Goal: Complete application form: Complete application form

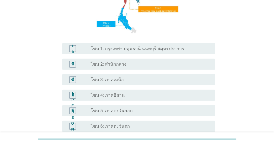
scroll to position [111, 0]
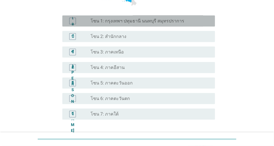
click at [153, 21] on font "โซน 1: กรุงเทพฯ ปทุมธานี นนทบุรี สมุทรปราการ" at bounding box center [138, 20] width 94 height 5
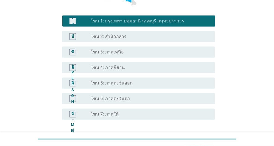
scroll to position [156, 0]
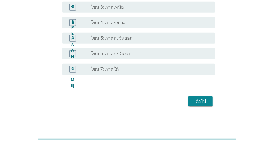
click at [207, 102] on div "ต่อไป" at bounding box center [201, 101] width 16 height 7
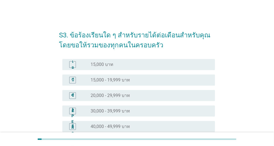
scroll to position [83, 0]
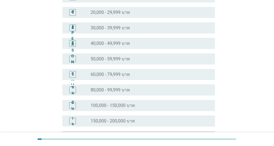
click at [140, 60] on div "ปุ่มวิทยุ[PERSON_NAME]เลือก 50,000 - 59,999 บาท" at bounding box center [149, 59] width 116 height 6
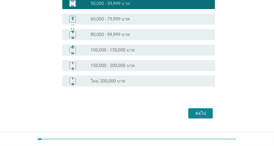
scroll to position [150, 0]
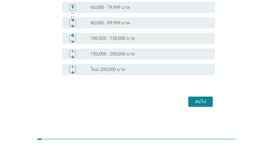
click at [198, 102] on font "ต่อไป" at bounding box center [201, 101] width 11 height 5
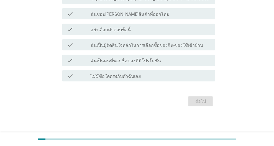
scroll to position [0, 0]
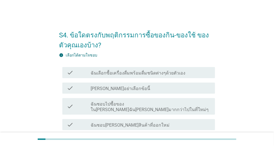
click at [147, 72] on label "ฉันเลือกซื้อเครื่องดื่มพร้อมดื่มชนิดต่างๆด้วยตัวเอง" at bounding box center [138, 73] width 95 height 6
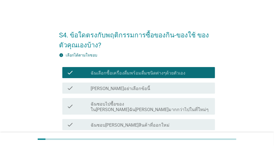
scroll to position [56, 0]
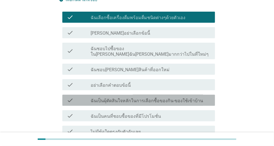
click at [168, 98] on label "ฉันเป็นผุ้ตัดสินใจหลักในการเลือกซื้อของกิน-ของใช้เข้าบ้าน" at bounding box center [147, 101] width 113 height 6
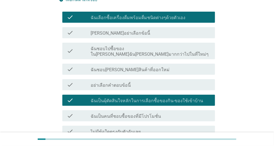
scroll to position [83, 0]
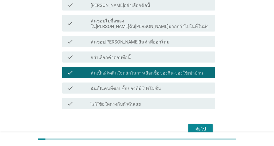
click at [204, 126] on div "ต่อไป" at bounding box center [201, 129] width 16 height 7
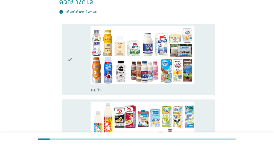
click at [75, 67] on div "check" at bounding box center [79, 59] width 24 height 67
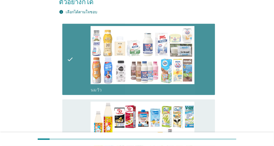
scroll to position [139, 0]
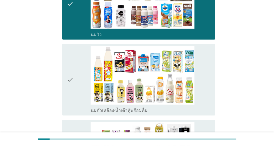
click at [74, 79] on div "check" at bounding box center [79, 79] width 24 height 67
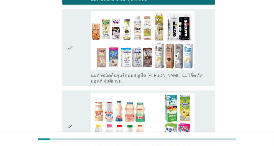
scroll to position [361, 0]
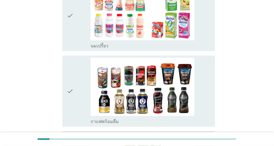
click at [79, 82] on div "check" at bounding box center [79, 91] width 24 height 67
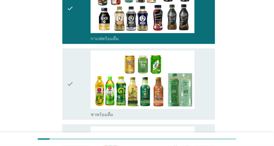
scroll to position [527, 0]
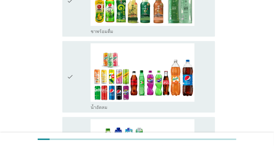
click at [75, 77] on div "check" at bounding box center [79, 76] width 24 height 67
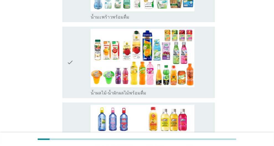
click at [81, 51] on div "check" at bounding box center [79, 62] width 24 height 67
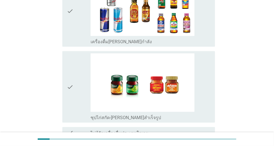
scroll to position [1089, 0]
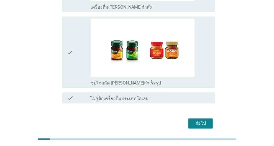
click at [204, 119] on button "ต่อไป" at bounding box center [201, 124] width 24 height 10
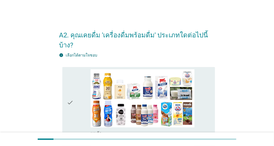
scroll to position [56, 0]
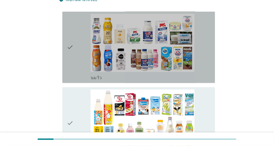
click at [69, 52] on icon "check" at bounding box center [70, 47] width 7 height 67
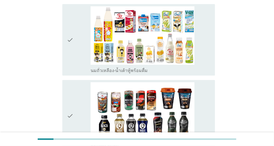
click at [63, 40] on div "check check_box_outline_blank นมถั่วเหลือง-น้ำเต้าหู้พร้อมดื่ม" at bounding box center [138, 40] width 153 height 72
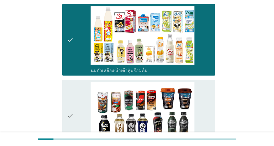
scroll to position [222, 0]
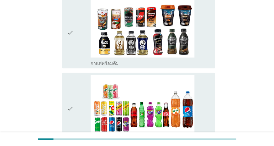
click at [62, 29] on div "check check_box_outline_blank กาแฟพร้อมดื่ม" at bounding box center [137, 33] width 156 height 76
click at [71, 34] on icon "check" at bounding box center [70, 32] width 7 height 67
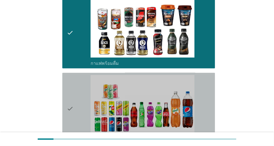
click at [73, 87] on icon "check" at bounding box center [70, 108] width 7 height 67
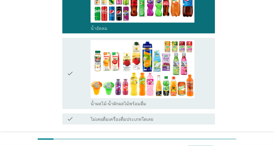
scroll to position [366, 0]
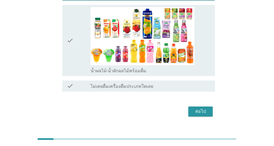
click at [198, 109] on div "ต่อไป" at bounding box center [201, 112] width 16 height 7
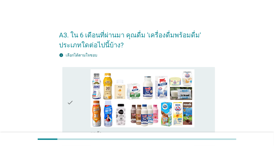
scroll to position [83, 0]
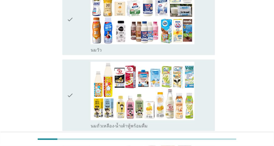
click at [77, 106] on div "check" at bounding box center [79, 95] width 24 height 67
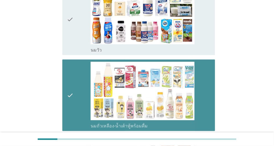
scroll to position [167, 0]
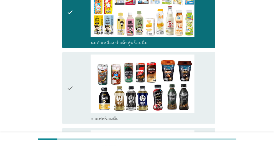
click at [87, 104] on div "check" at bounding box center [79, 88] width 24 height 67
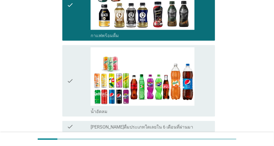
scroll to position [278, 0]
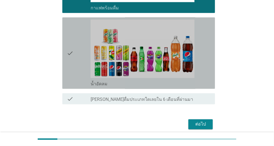
click at [70, 70] on icon "check" at bounding box center [70, 53] width 7 height 67
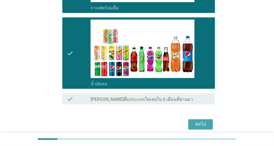
click at [198, 122] on div "ต่อไป" at bounding box center [201, 124] width 16 height 7
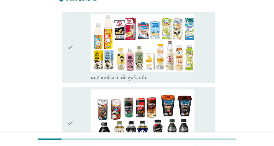
scroll to position [139, 0]
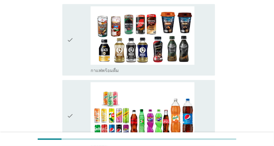
click at [76, 57] on div "check" at bounding box center [79, 39] width 24 height 67
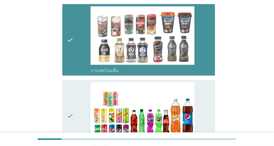
click at [76, 99] on div "check" at bounding box center [79, 115] width 24 height 67
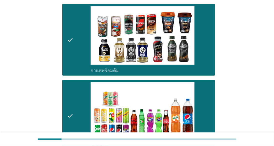
scroll to position [224, 0]
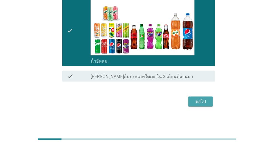
click at [206, 100] on div "ต่อไป" at bounding box center [201, 102] width 16 height 7
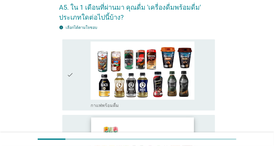
scroll to position [83, 0]
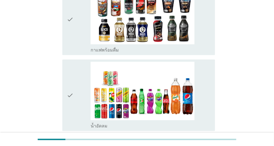
click at [75, 49] on div "check" at bounding box center [79, 19] width 24 height 67
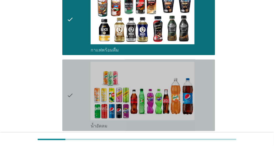
click at [65, 78] on div "check check_box น้ำอัดลม" at bounding box center [138, 96] width 153 height 72
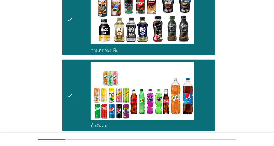
scroll to position [0, 0]
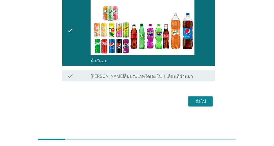
click at [205, 104] on div "ต่อไป" at bounding box center [201, 101] width 16 height 7
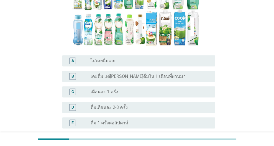
click at [134, 120] on div "radio_button_unchecked ดื่ม 1 ครั้งต่อสัปดาห์" at bounding box center [149, 123] width 116 height 6
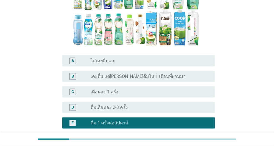
scroll to position [194, 0]
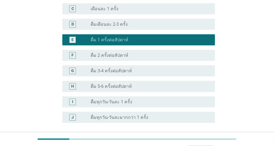
click at [141, 84] on div "radio_button_unchecked ดื่ม 5-6 ครั้งต่อสัปดาห์" at bounding box center [149, 87] width 116 height 6
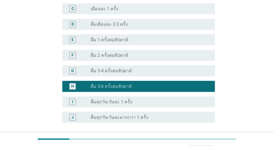
click at [160, 67] on div "G radio_button_unchecked ดื่ม 3-4 ครั้งต่อสัปดาห์" at bounding box center [137, 71] width 156 height 16
click at [173, 68] on div "radio_button_unchecked ดื่ม 3-4 ครั้งต่อสัปดาห์" at bounding box center [149, 71] width 116 height 6
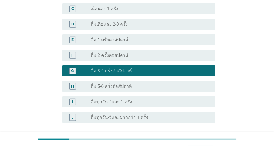
scroll to position [232, 0]
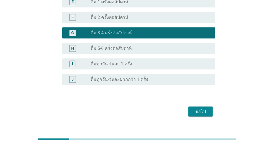
click at [207, 109] on div "ต่อไป" at bounding box center [201, 112] width 16 height 7
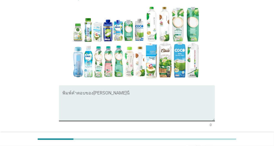
scroll to position [56, 0]
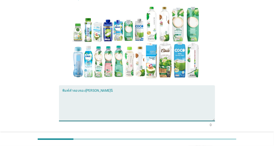
click at [124, 92] on textarea "พิมพ์คำตอบของคุณ ที่นี่" at bounding box center [138, 106] width 153 height 29
type textarea "malee"
click at [200, 143] on div "ต่อไป" at bounding box center [201, 146] width 16 height 7
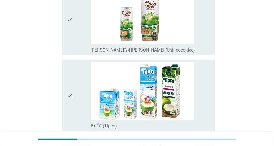
click at [71, 92] on icon "check" at bounding box center [70, 95] width 7 height 67
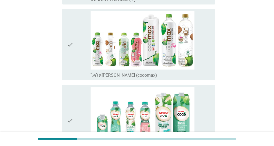
scroll to position [722, 0]
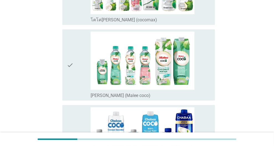
click at [72, 76] on icon "check" at bounding box center [70, 65] width 7 height 67
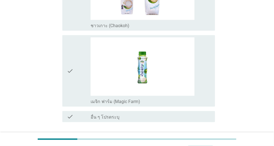
scroll to position [983, 0]
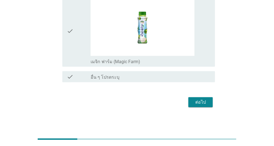
click at [202, 104] on div "ต่อไป" at bounding box center [201, 102] width 16 height 7
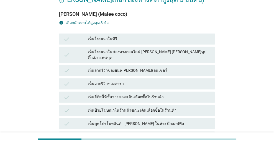
scroll to position [167, 0]
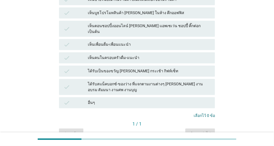
click at [150, 23] on div "เห็นตอนชอปปิ้งออนไลน์ [PERSON_NAME] แอพเซเว่น ชอปปี้ ติ๊กต่อก เป็นต้น" at bounding box center [149, 29] width 123 height 12
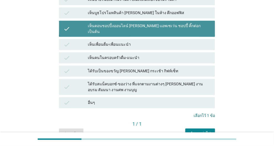
scroll to position [187, 0]
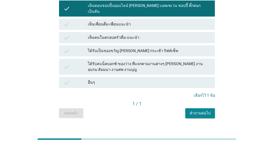
click at [197, 110] on div "คำถามต่อไป" at bounding box center [200, 113] width 21 height 6
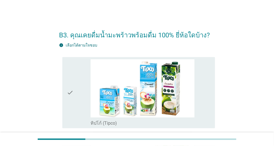
scroll to position [83, 0]
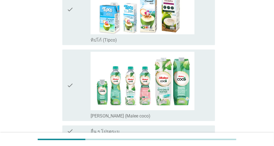
click at [75, 85] on div "check" at bounding box center [79, 85] width 24 height 67
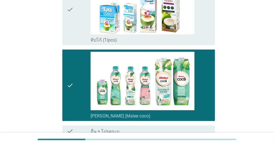
scroll to position [138, 0]
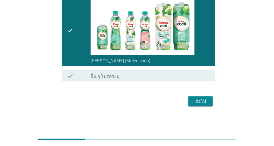
click at [194, 103] on div "ต่อไป" at bounding box center [201, 101] width 16 height 7
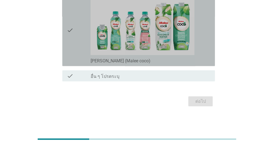
click at [83, 40] on div "check" at bounding box center [79, 30] width 24 height 67
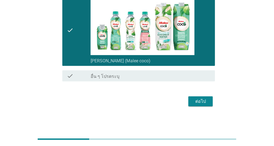
click at [206, 102] on div "ต่อไป" at bounding box center [201, 101] width 16 height 7
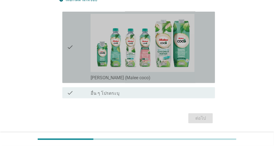
click at [84, 62] on div "check" at bounding box center [79, 47] width 24 height 67
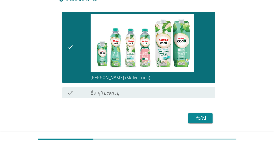
click at [204, 118] on div "ต่อไป" at bounding box center [201, 118] width 16 height 7
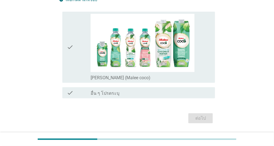
click at [84, 55] on div "check" at bounding box center [79, 47] width 24 height 67
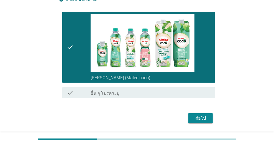
click at [206, 120] on div "ต่อไป" at bounding box center [201, 118] width 16 height 7
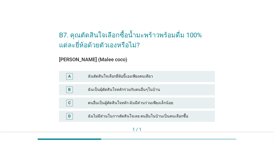
click at [155, 76] on div "ฉันตัดสินใจเลือกยี่ห้อนี้เองเพียงคนเดียว" at bounding box center [149, 76] width 123 height 7
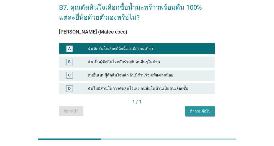
click at [199, 113] on div "คำถามต่อไป" at bounding box center [200, 112] width 21 height 6
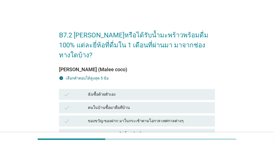
click at [147, 89] on div "check ฉันซื้อด้วยตัวเอง" at bounding box center [137, 94] width 156 height 11
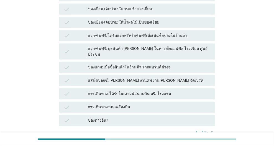
scroll to position [172, 0]
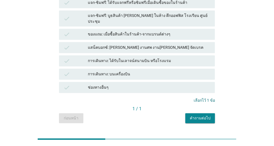
click at [206, 113] on button "คำถามต่อไป" at bounding box center [201, 118] width 30 height 10
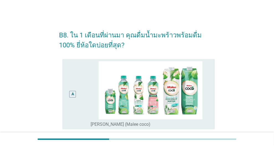
scroll to position [28, 0]
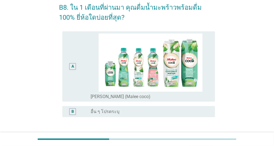
click at [77, 65] on div "A" at bounding box center [73, 67] width 12 height 66
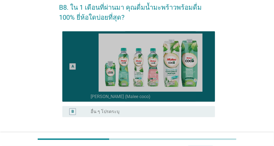
scroll to position [70, 0]
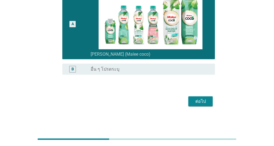
click at [207, 102] on div "ต่อไป" at bounding box center [201, 101] width 16 height 7
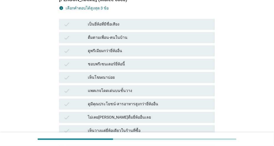
scroll to position [0, 0]
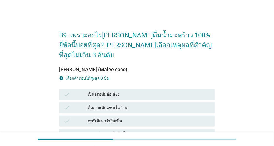
click at [140, 91] on div "เป็นยี่ห้อที่มีชื่อเสียง" at bounding box center [149, 94] width 123 height 7
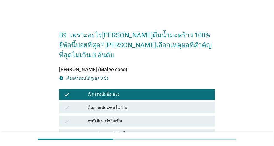
scroll to position [56, 0]
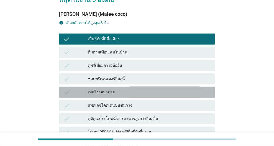
click at [150, 89] on div "เห็นโฆษณาบ่อย" at bounding box center [149, 92] width 123 height 7
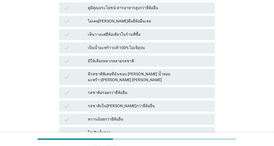
click at [148, 90] on div "รสชาติอร่อยกว่ายี่ห้ออื่น" at bounding box center [149, 93] width 123 height 7
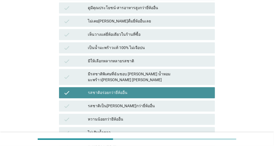
scroll to position [305, 0]
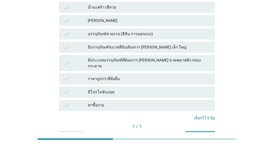
click at [193, 133] on div "คำถามต่อไป" at bounding box center [200, 136] width 21 height 6
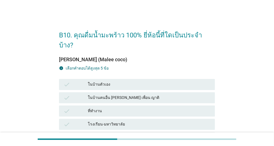
scroll to position [28, 0]
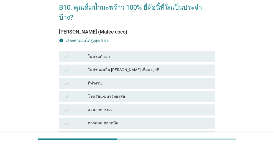
click at [147, 54] on div "ในบ้านตัวเอง" at bounding box center [149, 57] width 123 height 7
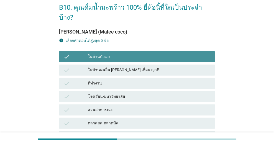
scroll to position [139, 0]
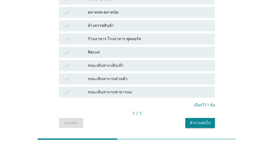
click at [205, 120] on div "คำถามต่อไป" at bounding box center [200, 123] width 21 height 6
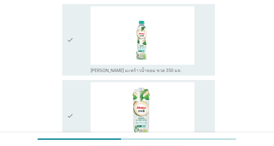
scroll to position [0, 0]
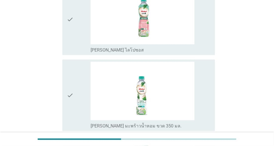
click at [74, 34] on div "check" at bounding box center [79, 19] width 24 height 67
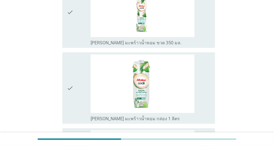
click at [70, 42] on icon "check" at bounding box center [70, 12] width 7 height 67
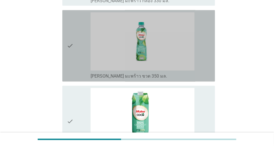
click at [74, 72] on div "check" at bounding box center [79, 45] width 24 height 67
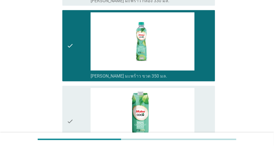
scroll to position [436, 0]
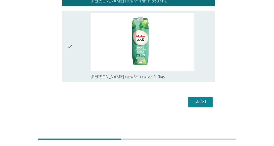
click at [208, 103] on div "ต่อไป" at bounding box center [201, 102] width 16 height 7
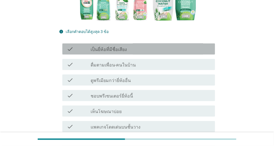
click at [134, 46] on div "check_box_outline_blank เป็นยี่ห้อที่มีชื่อเสียง" at bounding box center [151, 49] width 120 height 7
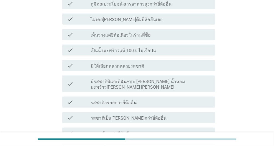
click at [166, 79] on label "มีรสชาติพิเศษที่ฉันชอบ [PERSON_NAME] น้ำหอม มะพร้าว[PERSON_NAME] [PERSON_NAME]" at bounding box center [151, 84] width 120 height 11
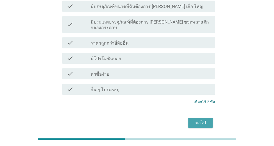
click at [207, 120] on div "ต่อไป" at bounding box center [201, 123] width 16 height 7
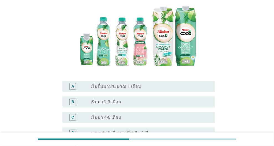
scroll to position [139, 0]
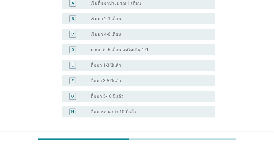
click at [137, 22] on div "B radio_button_unchecked เริ่มมา 2-3 เดือน" at bounding box center [138, 18] width 153 height 11
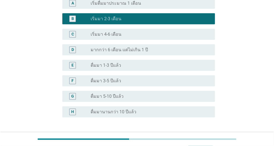
click at [152, 35] on div "radio_button_unchecked เริ่มมา 4-6 เดือน" at bounding box center [149, 35] width 116 height 6
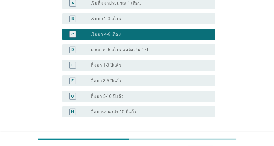
scroll to position [181, 0]
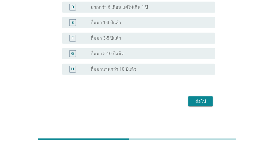
click at [198, 102] on div "ต่อไป" at bounding box center [201, 101] width 16 height 7
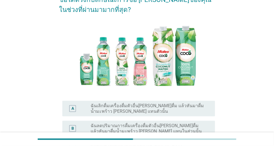
scroll to position [139, 0]
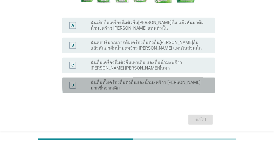
click at [144, 83] on label "ฉันดื่มทั้งเครื่องดื่มตัวอื่นและน้ำมะพร้าว [PERSON_NAME] มากขึ้นจากเดิม" at bounding box center [149, 85] width 116 height 11
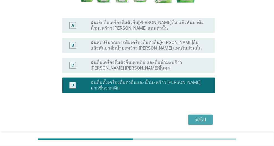
click at [203, 119] on button "ต่อไป" at bounding box center [201, 120] width 24 height 10
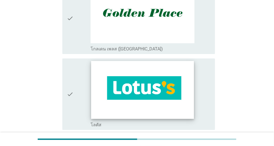
scroll to position [777, 0]
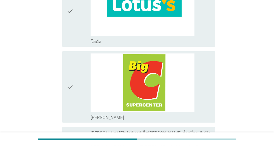
drag, startPoint x: 76, startPoint y: 35, endPoint x: 79, endPoint y: 35, distance: 2.8
click at [76, 35] on div "check" at bounding box center [79, 11] width 24 height 67
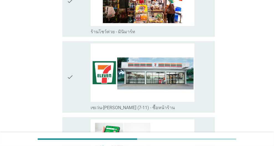
scroll to position [1055, 0]
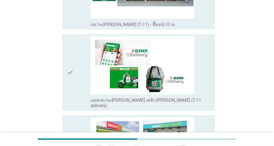
drag, startPoint x: 77, startPoint y: 84, endPoint x: 83, endPoint y: 84, distance: 6.1
click at [76, 84] on div "check" at bounding box center [79, 72] width 24 height 73
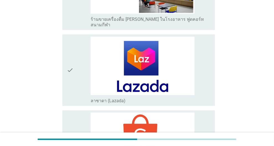
scroll to position [1443, 0]
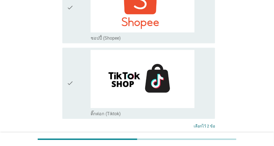
click at [198, 144] on div "ต่อไป" at bounding box center [201, 147] width 16 height 7
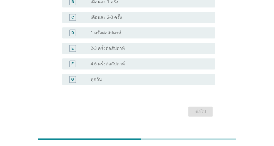
click at [136, 61] on div "radio_button_unchecked 4-6 ครั้งต่อสัปดาห์" at bounding box center [149, 64] width 116 height 6
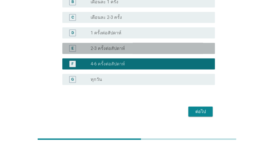
click at [167, 46] on div "radio_button_unchecked 2-3 ครั้งต่อสัปดาห์" at bounding box center [149, 49] width 116 height 6
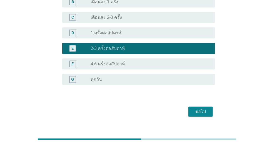
click at [201, 109] on div "ต่อไป" at bounding box center [201, 112] width 16 height 7
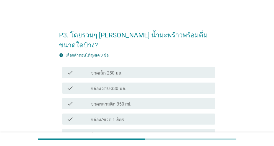
click at [147, 69] on div "check_box_outline_blank ขวดเล็ก 250 มล." at bounding box center [151, 72] width 120 height 7
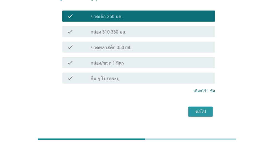
drag, startPoint x: 193, startPoint y: 100, endPoint x: 191, endPoint y: 103, distance: 3.6
click at [193, 109] on div "ต่อไป" at bounding box center [201, 112] width 16 height 7
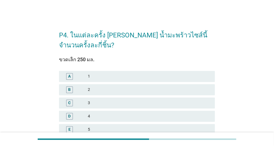
click at [110, 102] on div "3" at bounding box center [149, 103] width 123 height 7
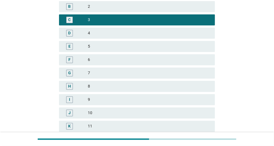
scroll to position [182, 0]
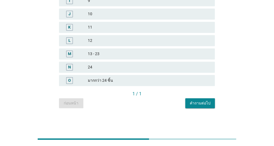
click at [203, 104] on div "คำถามต่อไป" at bounding box center [200, 103] width 21 height 6
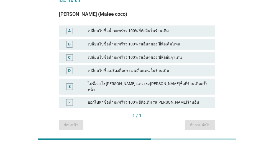
click at [158, 99] on div "ออกไปหาซื้อน้ำมะพร้าว 100% ยี่ห้อเดิม รส[PERSON_NAME]ร้านอื่น" at bounding box center [149, 102] width 123 height 7
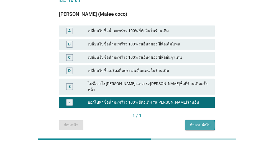
click at [198, 122] on div "คำถามต่อไป" at bounding box center [200, 125] width 21 height 6
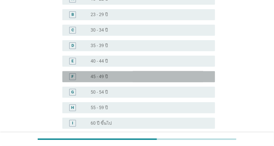
click at [128, 77] on div "radio_button_unchecked 45 - 49 ปี" at bounding box center [149, 77] width 116 height 6
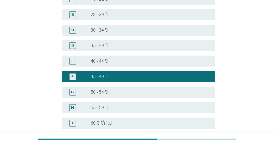
scroll to position [109, 0]
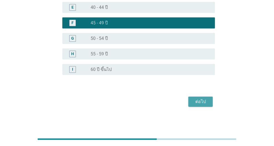
click at [200, 106] on button "ต่อไป" at bounding box center [201, 102] width 24 height 10
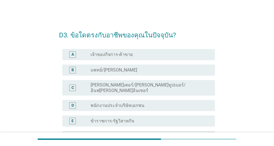
scroll to position [83, 0]
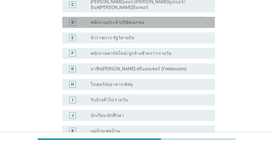
click at [162, 20] on div "radio_button_unchecked พนักงานประจำบริษัทเอกชน" at bounding box center [149, 23] width 116 height 6
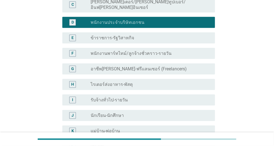
scroll to position [167, 0]
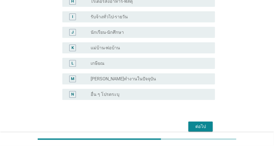
click at [198, 123] on div "ต่อไป" at bounding box center [201, 126] width 16 height 7
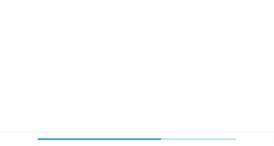
scroll to position [0, 0]
